Goal: Task Accomplishment & Management: Manage account settings

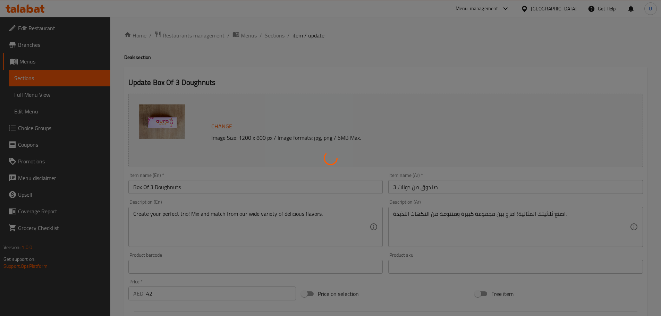
type input "اختر دونات 1 [PERSON_NAME]:"
type input "1"
type input "اختر دونات 2 الخاصة بك:"
type input "1"
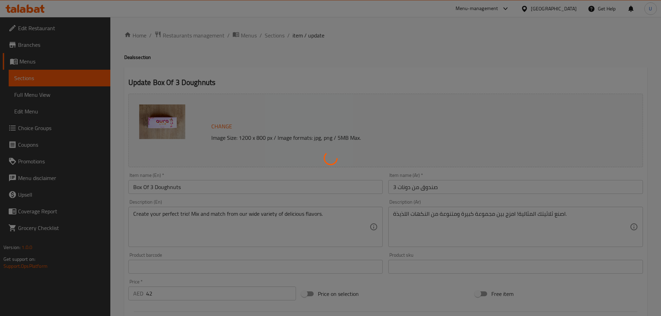
type input "1"
type input "اختر دونات 3 الخاصة بك"
type input "1"
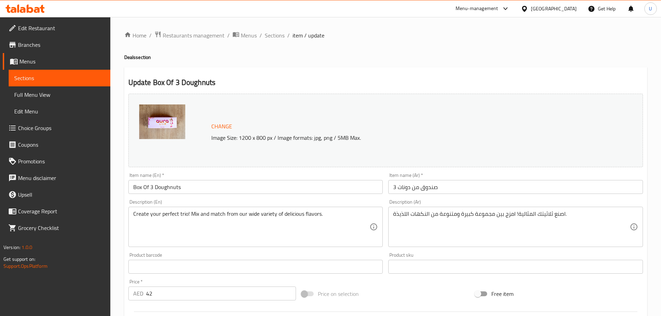
click at [191, 35] on span "Restaurants management" at bounding box center [194, 35] width 62 height 8
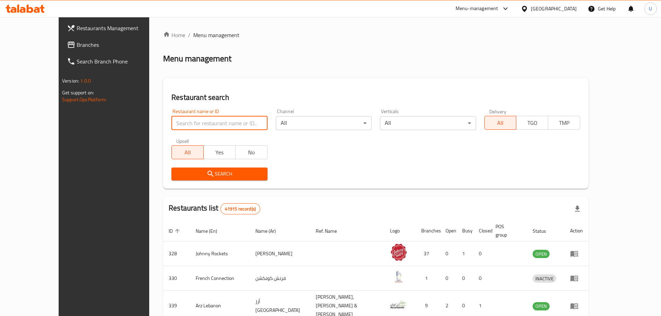
click at [219, 125] on input "search" at bounding box center [220, 123] width 96 height 14
type input "m10"
click at [195, 177] on span "Search" at bounding box center [219, 174] width 85 height 9
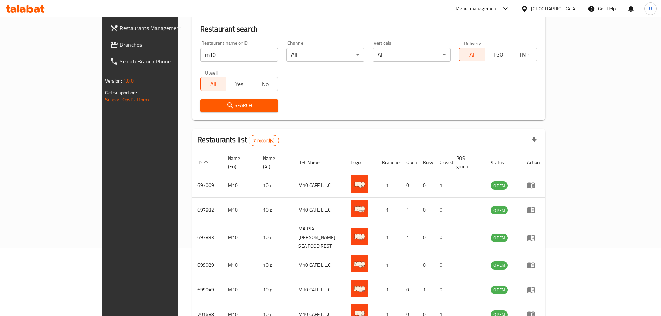
scroll to position [74, 0]
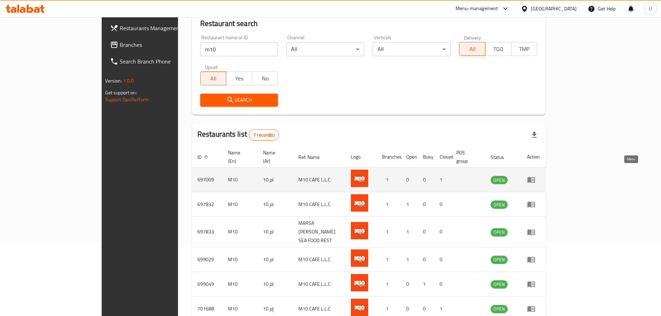
click at [535, 177] on icon "enhanced table" at bounding box center [532, 180] width 8 height 6
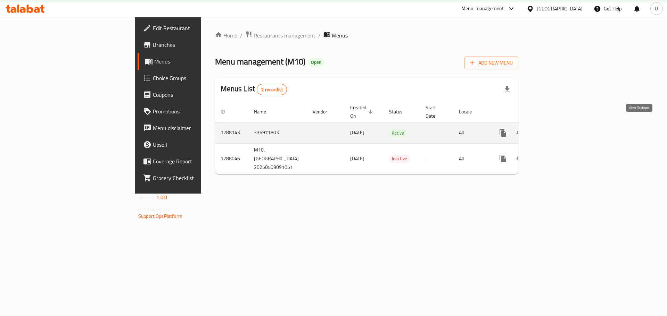
click at [556, 130] on icon "enhanced table" at bounding box center [553, 133] width 6 height 6
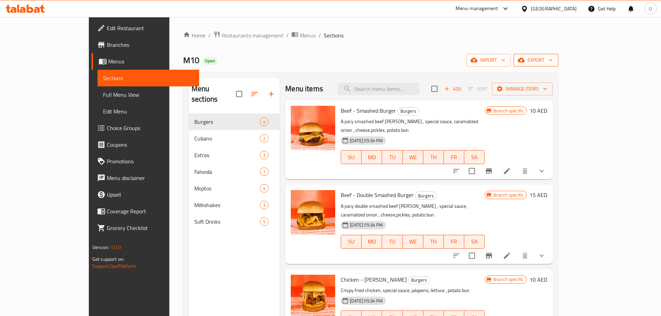
click at [553, 60] on span "export" at bounding box center [536, 60] width 34 height 9
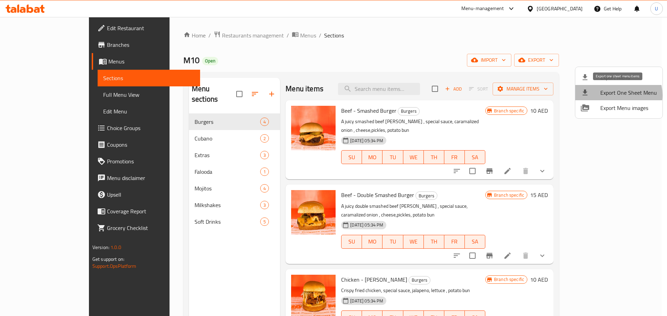
click at [616, 95] on span "Export One Sheet Menu" at bounding box center [628, 93] width 57 height 8
click at [550, 27] on div at bounding box center [333, 158] width 667 height 316
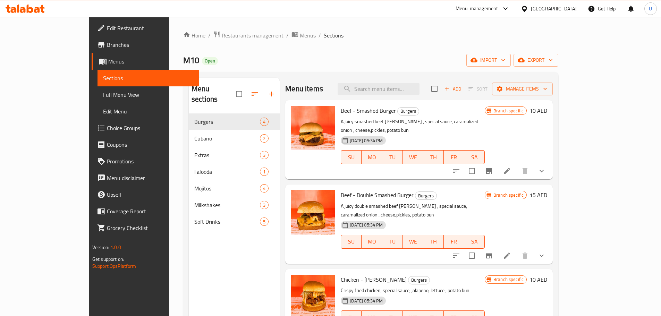
click at [501, 8] on div at bounding box center [504, 9] width 11 height 8
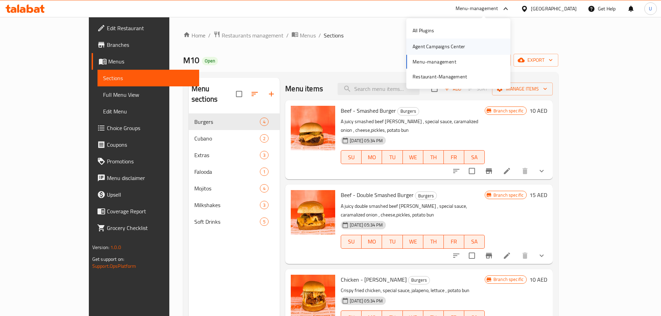
click at [467, 45] on div "Agent Campaigns Center" at bounding box center [439, 47] width 64 height 16
